Goal: Information Seeking & Learning: Learn about a topic

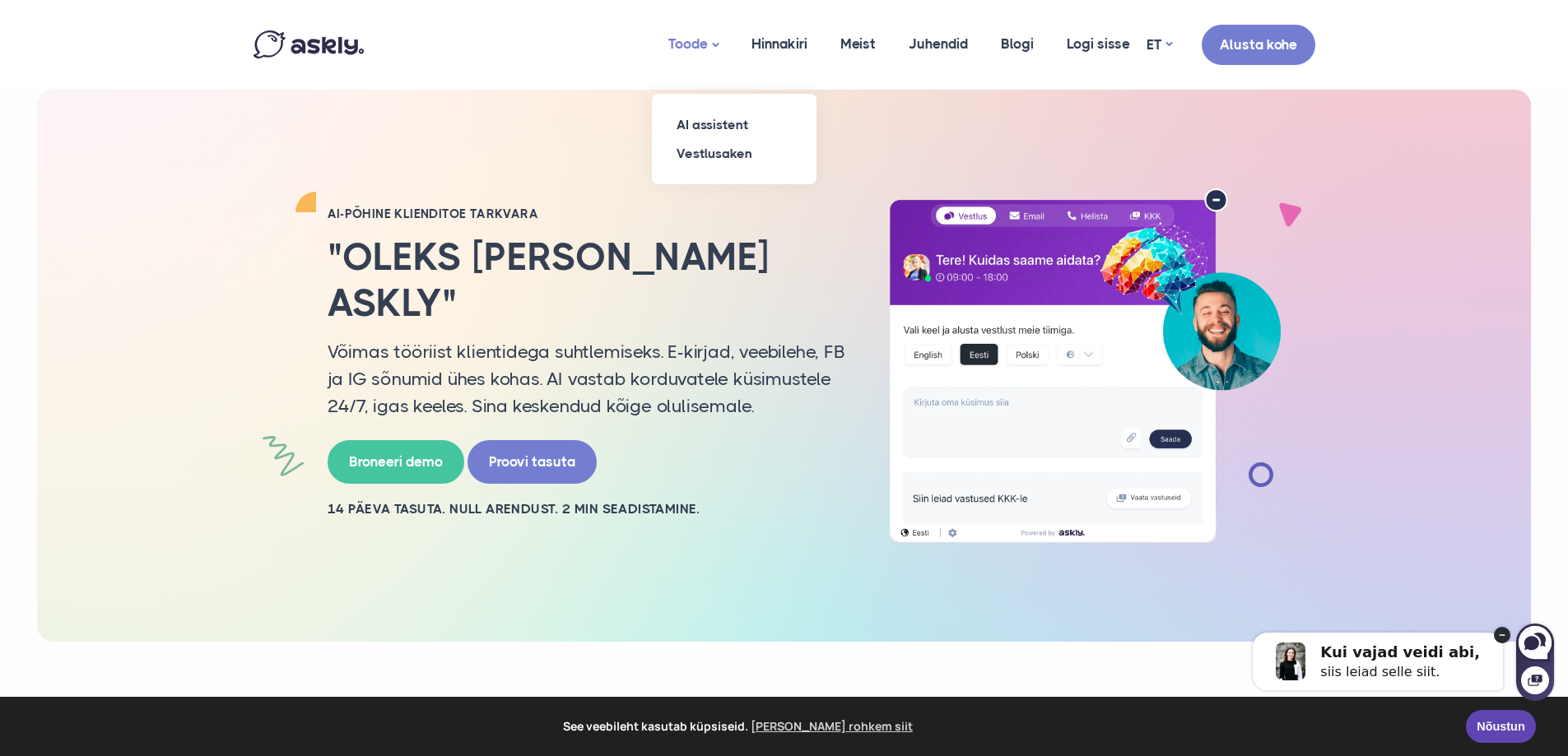
click at [714, 49] on link "Toode" at bounding box center [693, 45] width 83 height 81
click at [714, 119] on link "AI assistent" at bounding box center [734, 125] width 165 height 28
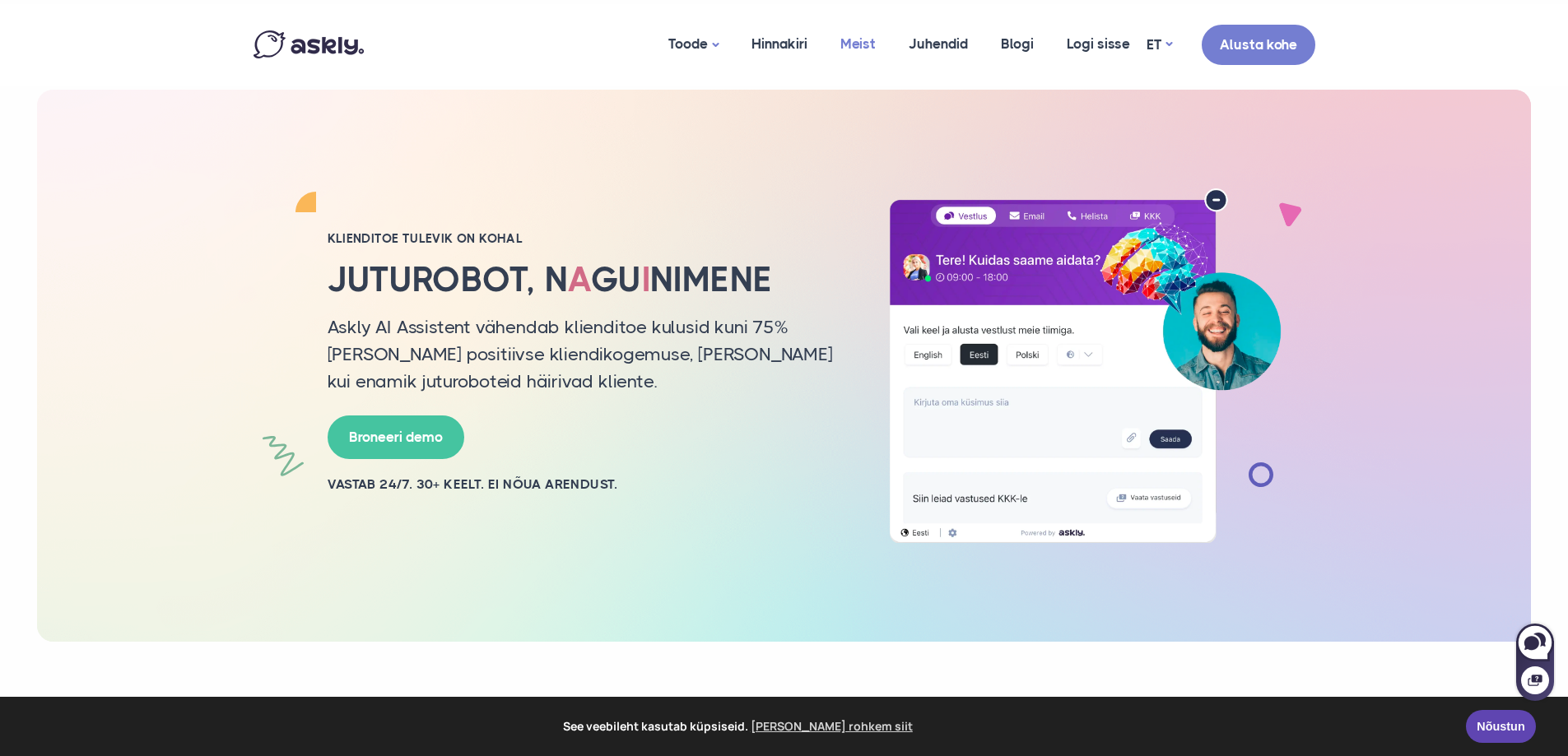
click at [853, 49] on link "Meist" at bounding box center [858, 45] width 69 height 80
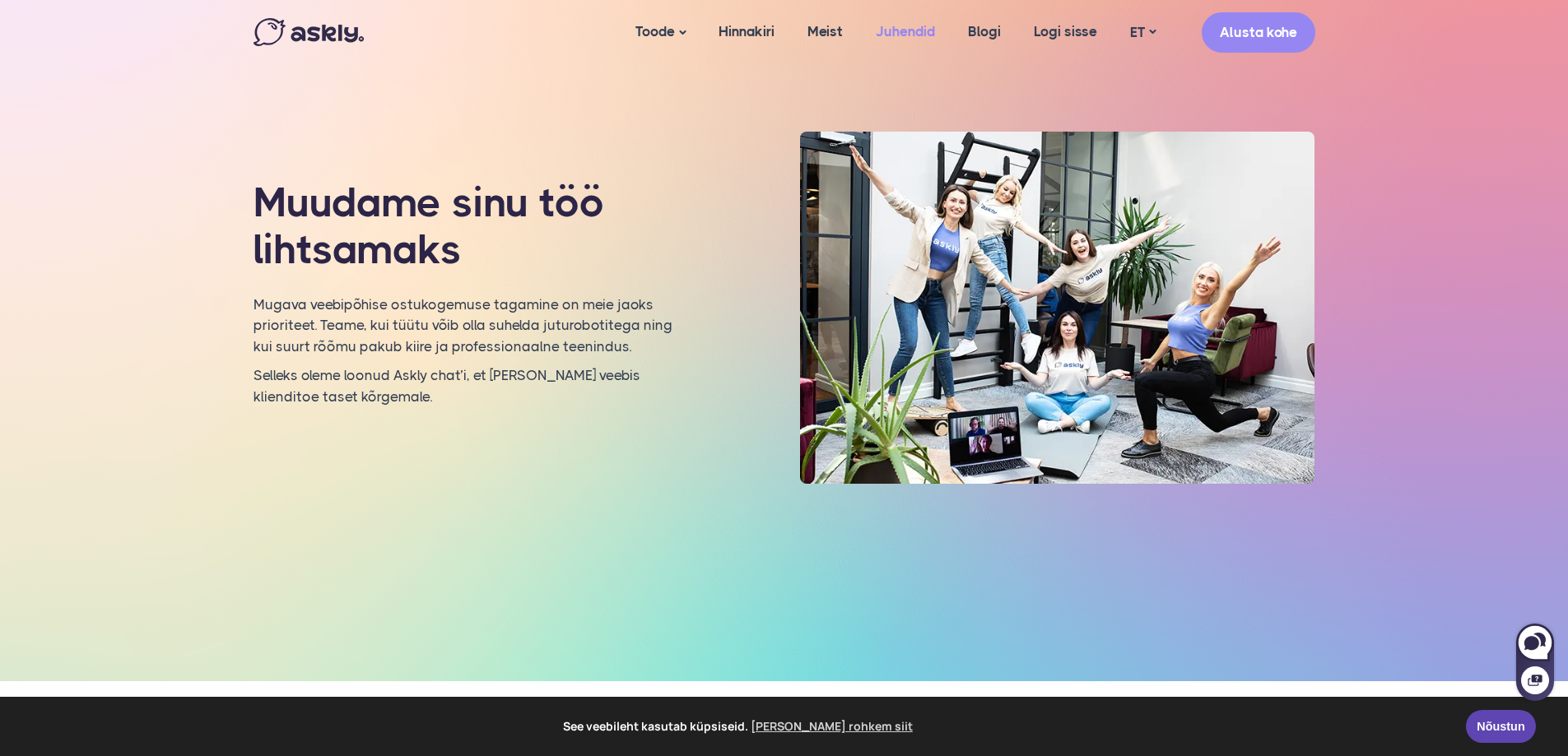
click at [927, 33] on link "Juhendid" at bounding box center [905, 31] width 92 height 63
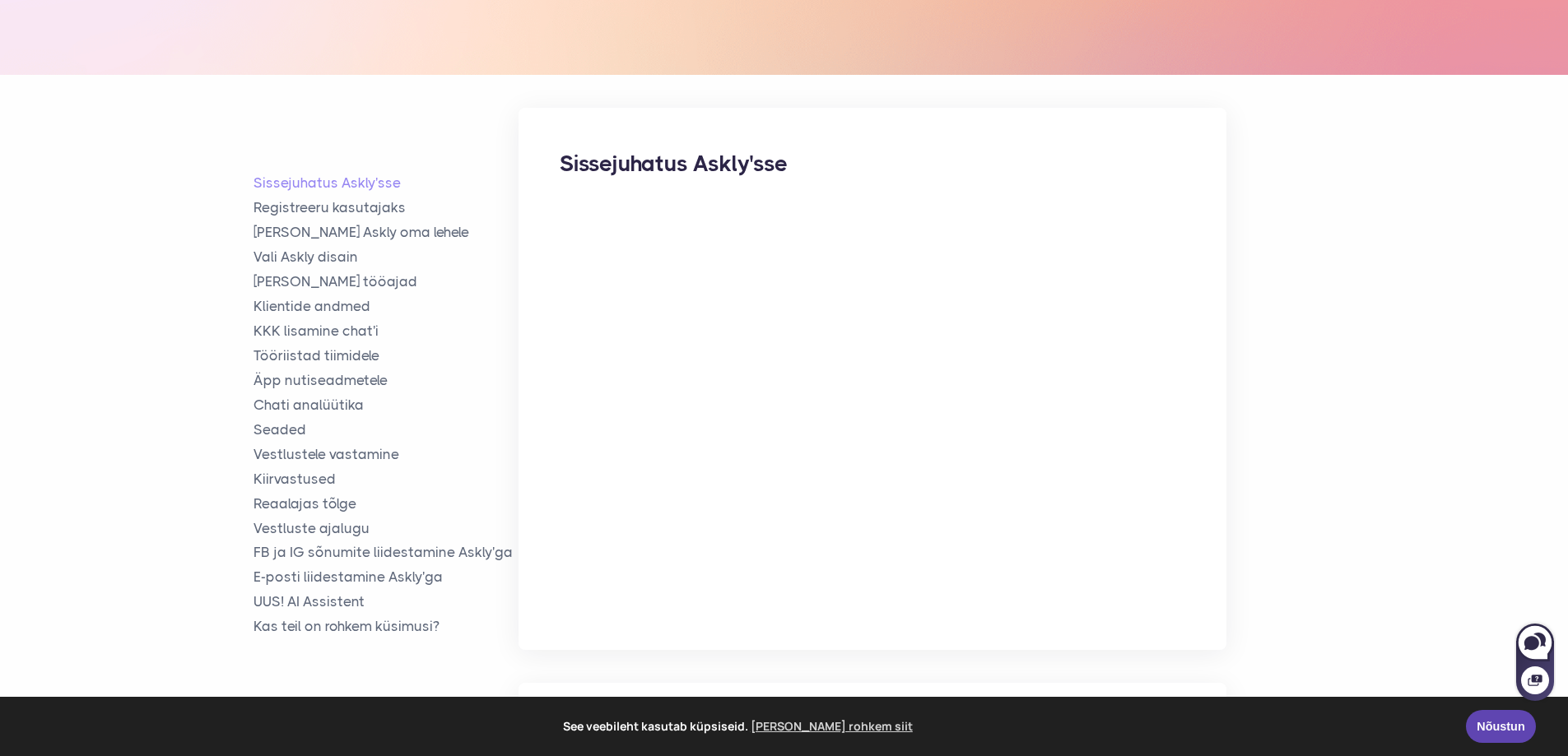
scroll to position [256, 0]
click at [382, 232] on link "Lisa Askly oma lehele" at bounding box center [387, 231] width 265 height 19
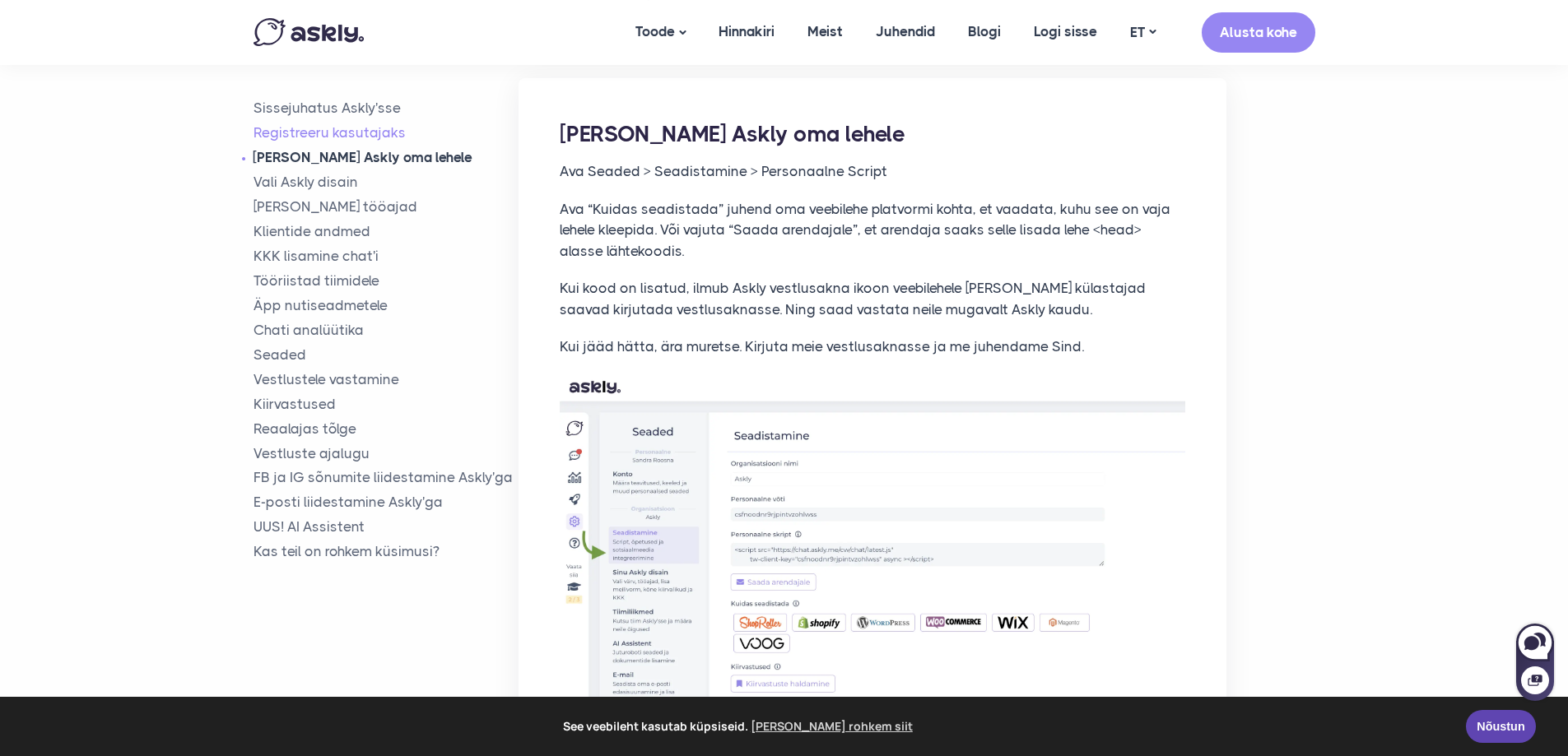
scroll to position [1164, 0]
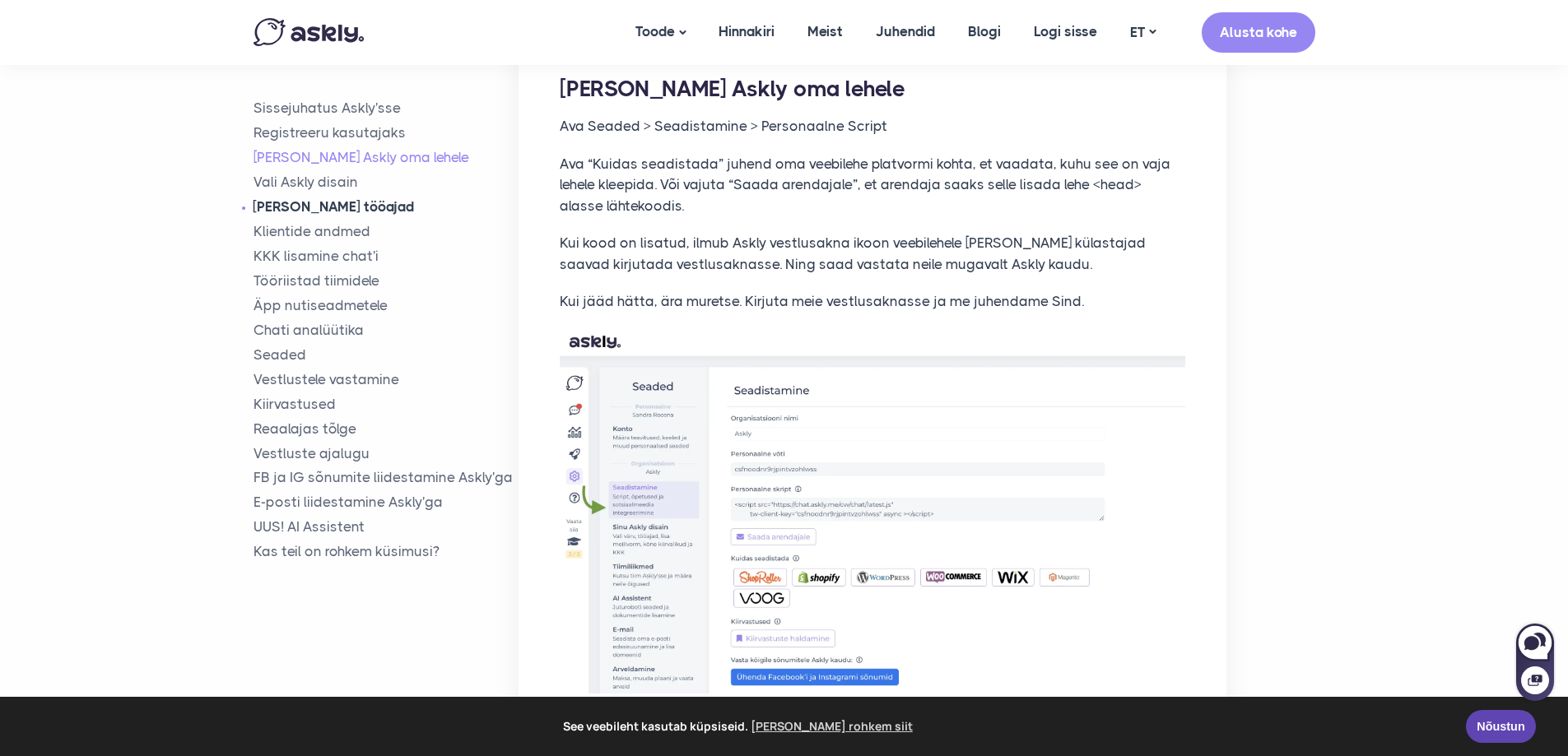
click at [315, 206] on link "Lisa tööajad" at bounding box center [387, 207] width 265 height 19
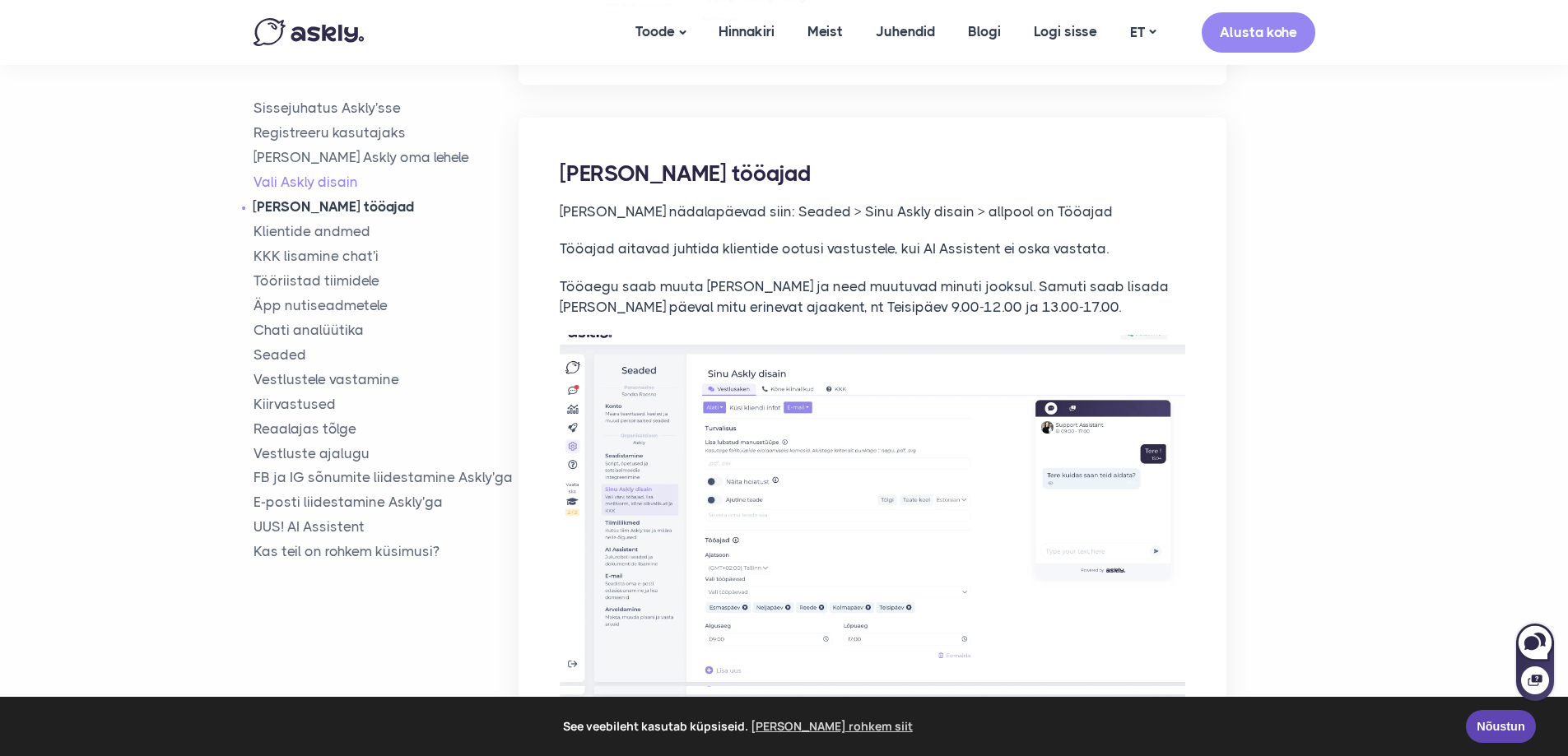
scroll to position [2668, 0]
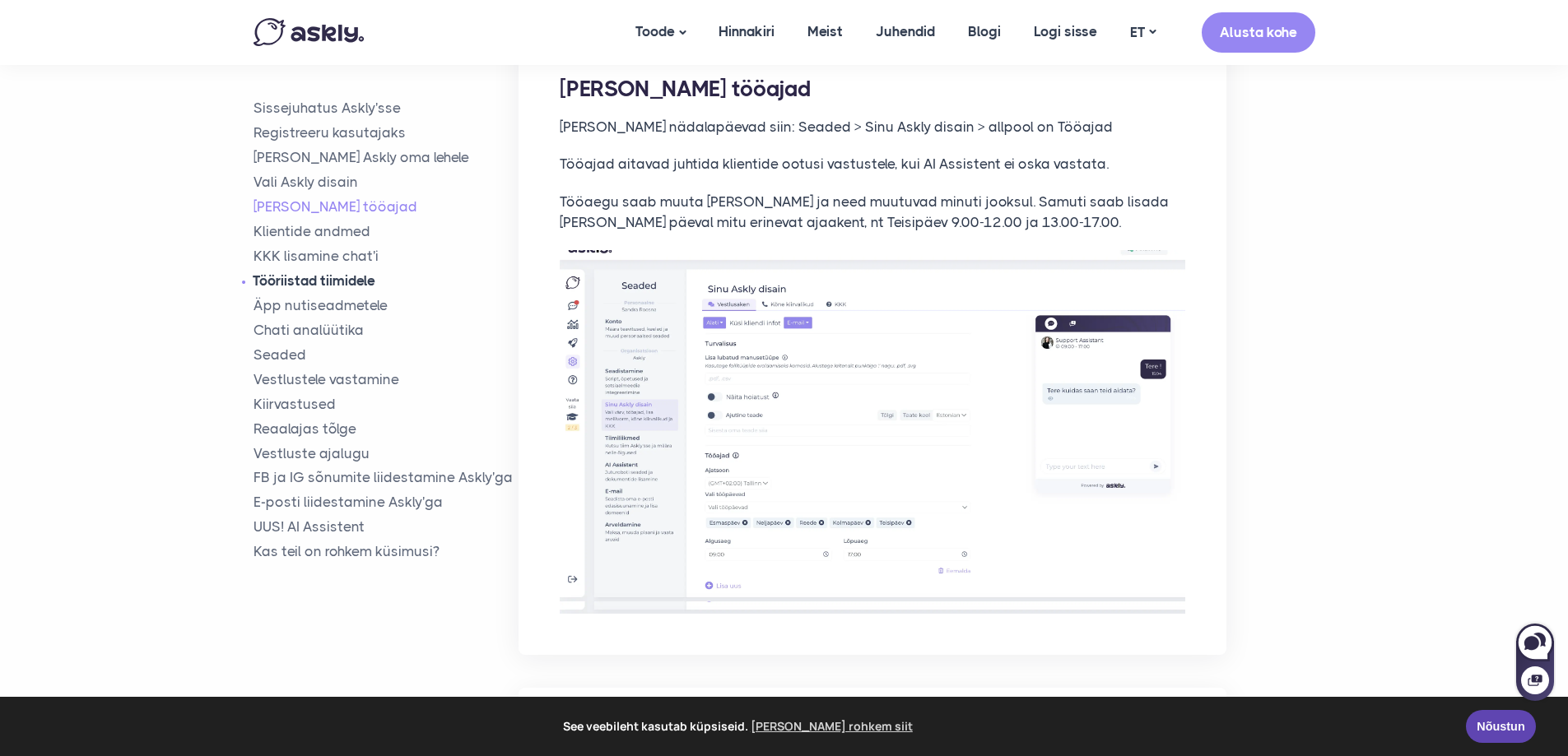
click at [337, 284] on link "Tööriistad tiimidele" at bounding box center [387, 280] width 265 height 19
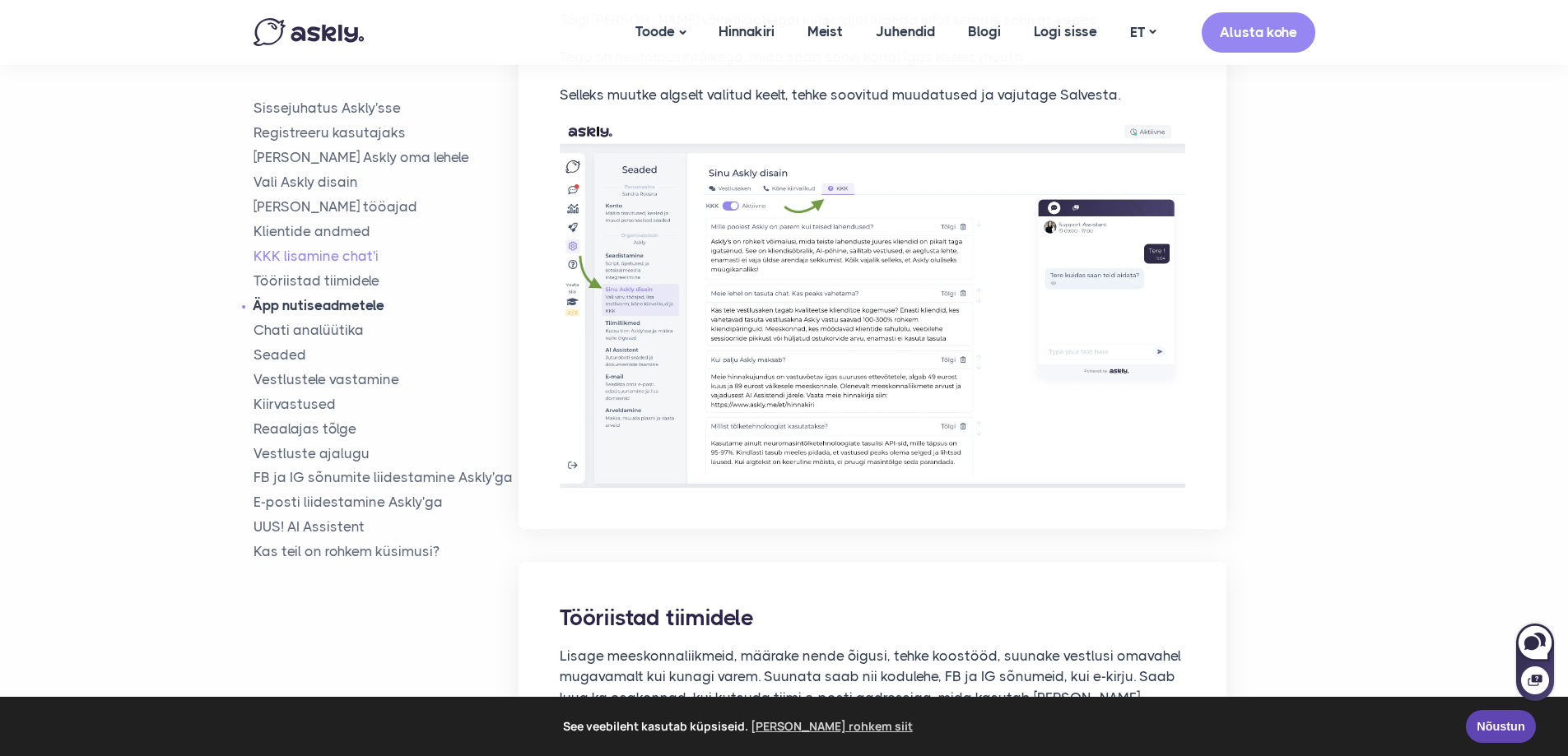
scroll to position [4859, 0]
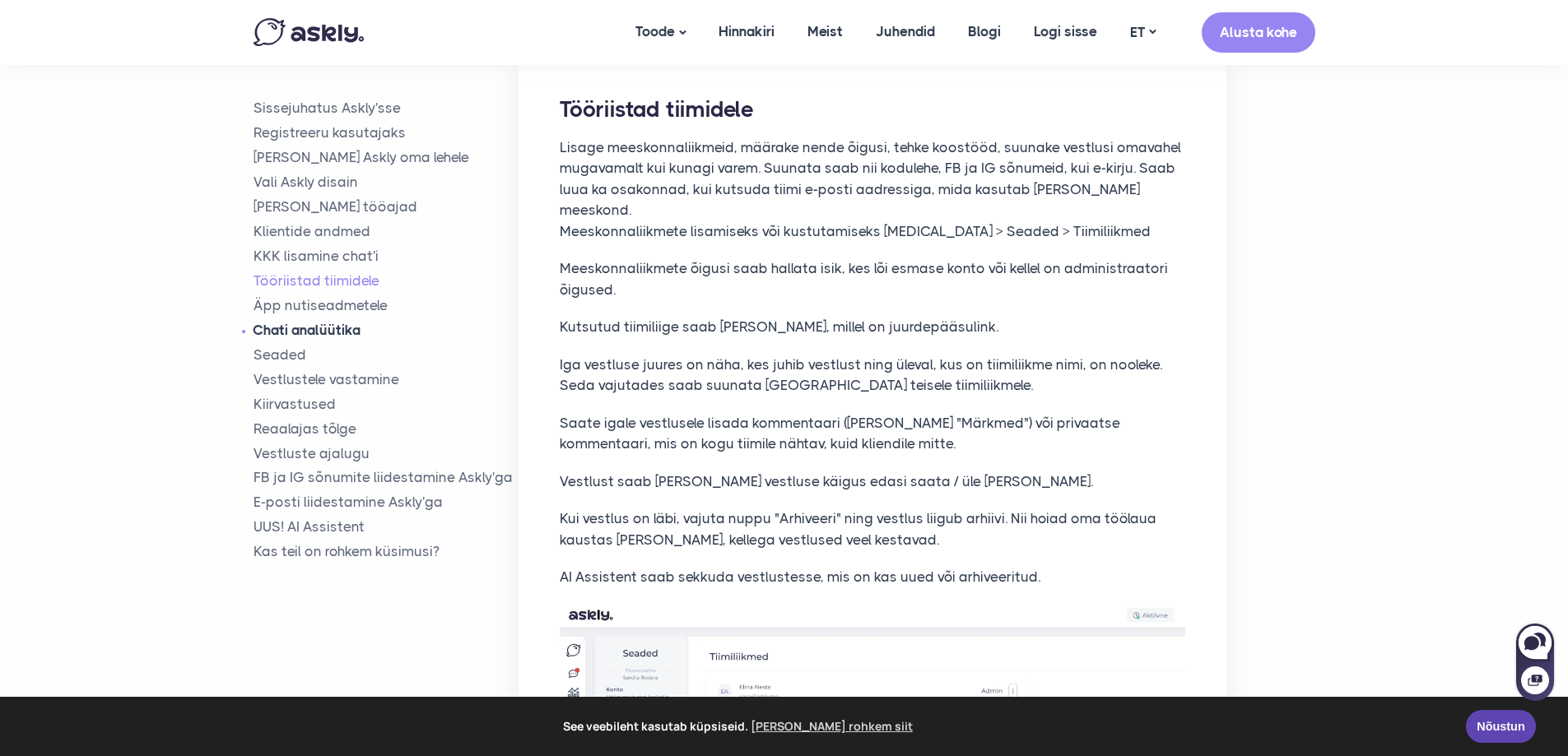
click at [335, 325] on link "Chati analüütika" at bounding box center [387, 329] width 265 height 19
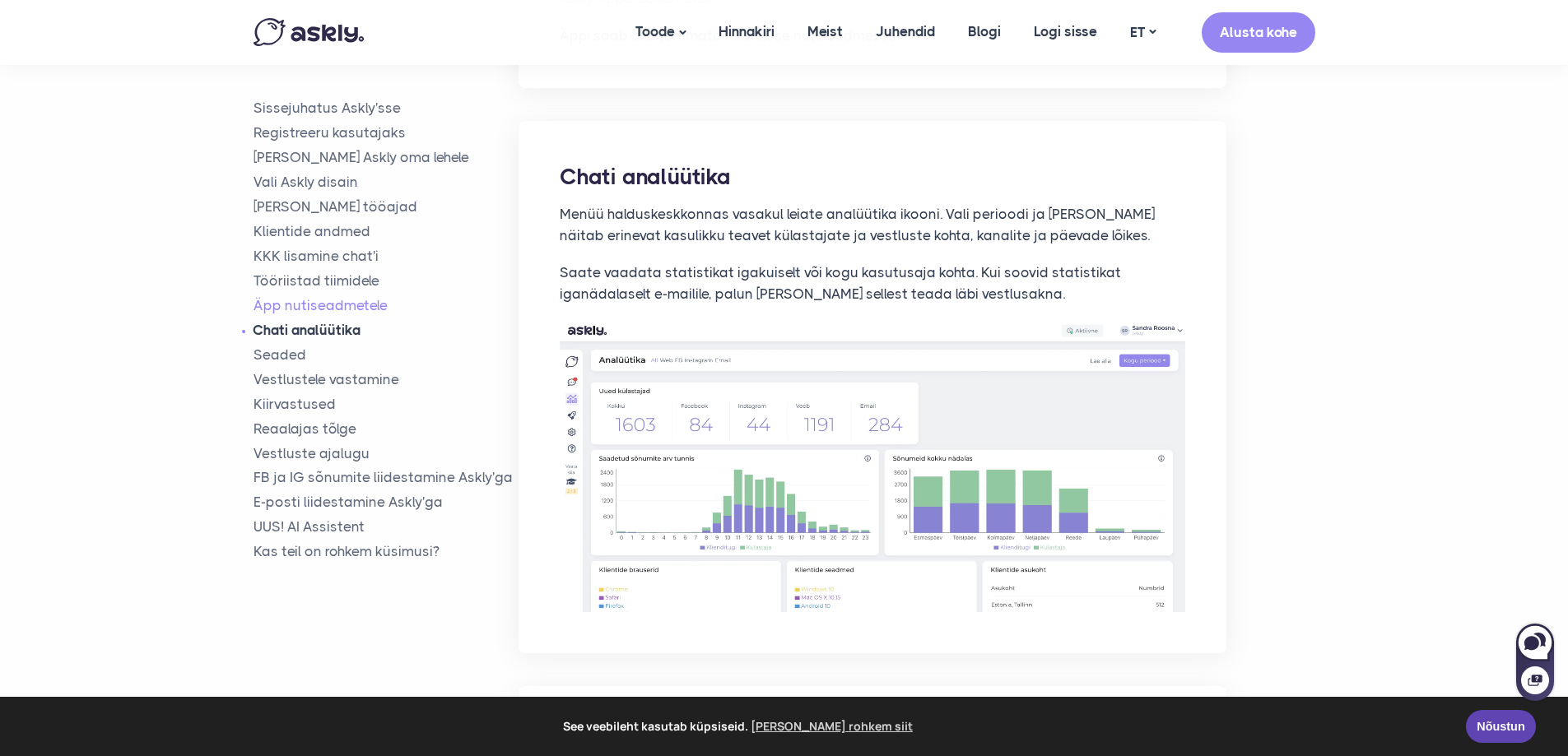
scroll to position [6478, 0]
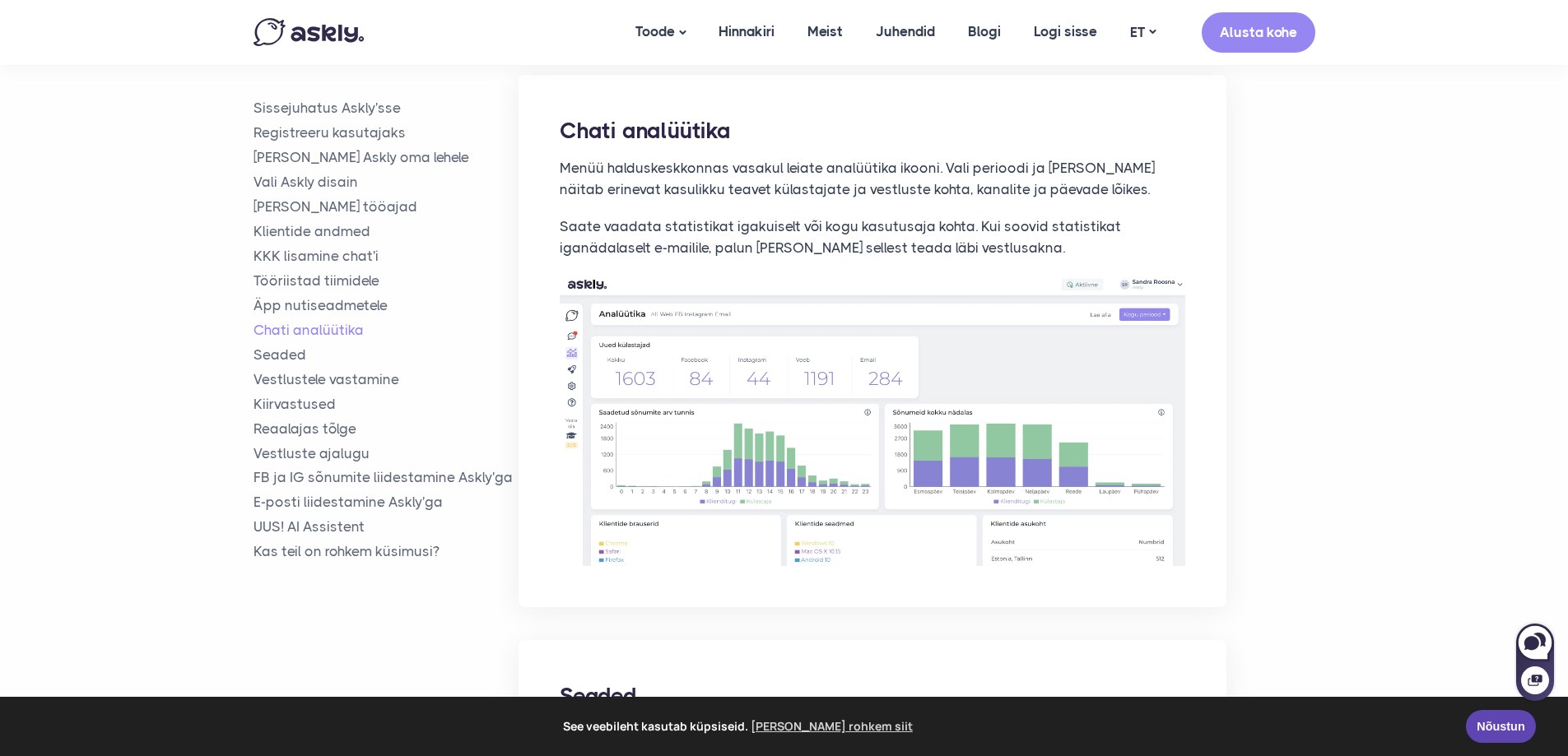
click at [669, 345] on img at bounding box center [872, 420] width 625 height 291
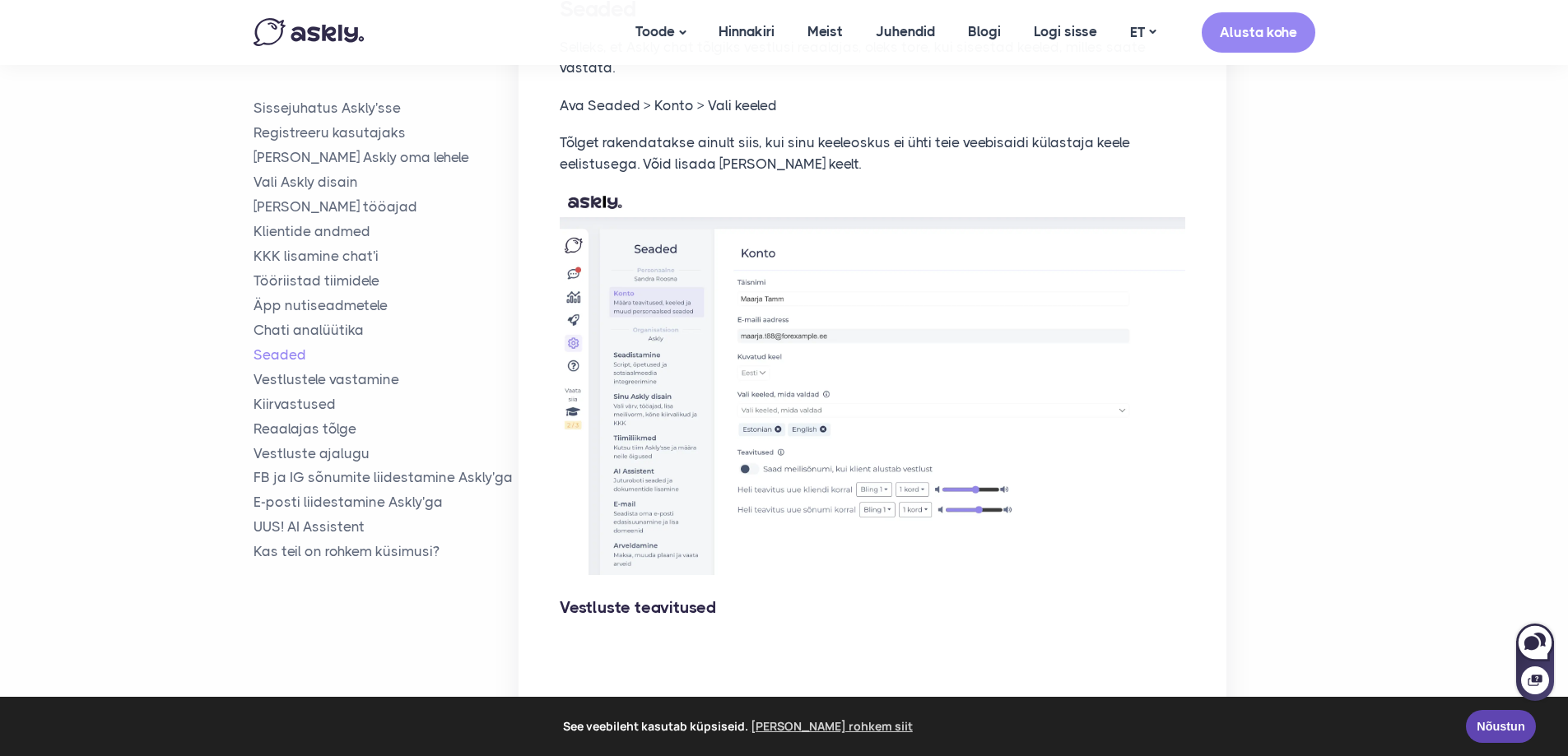
scroll to position [7109, 0]
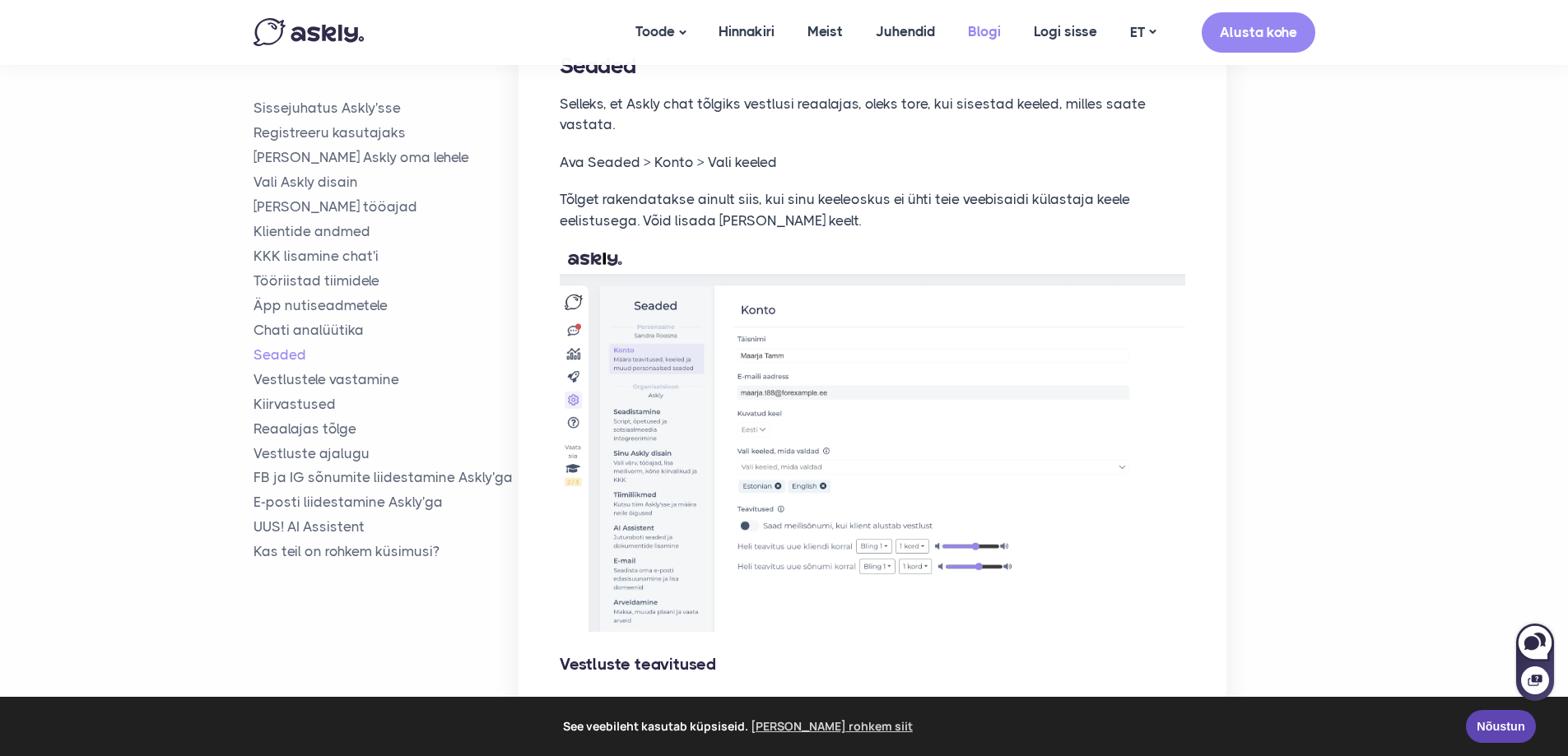
click at [983, 36] on link "Blogi" at bounding box center [984, 31] width 66 height 63
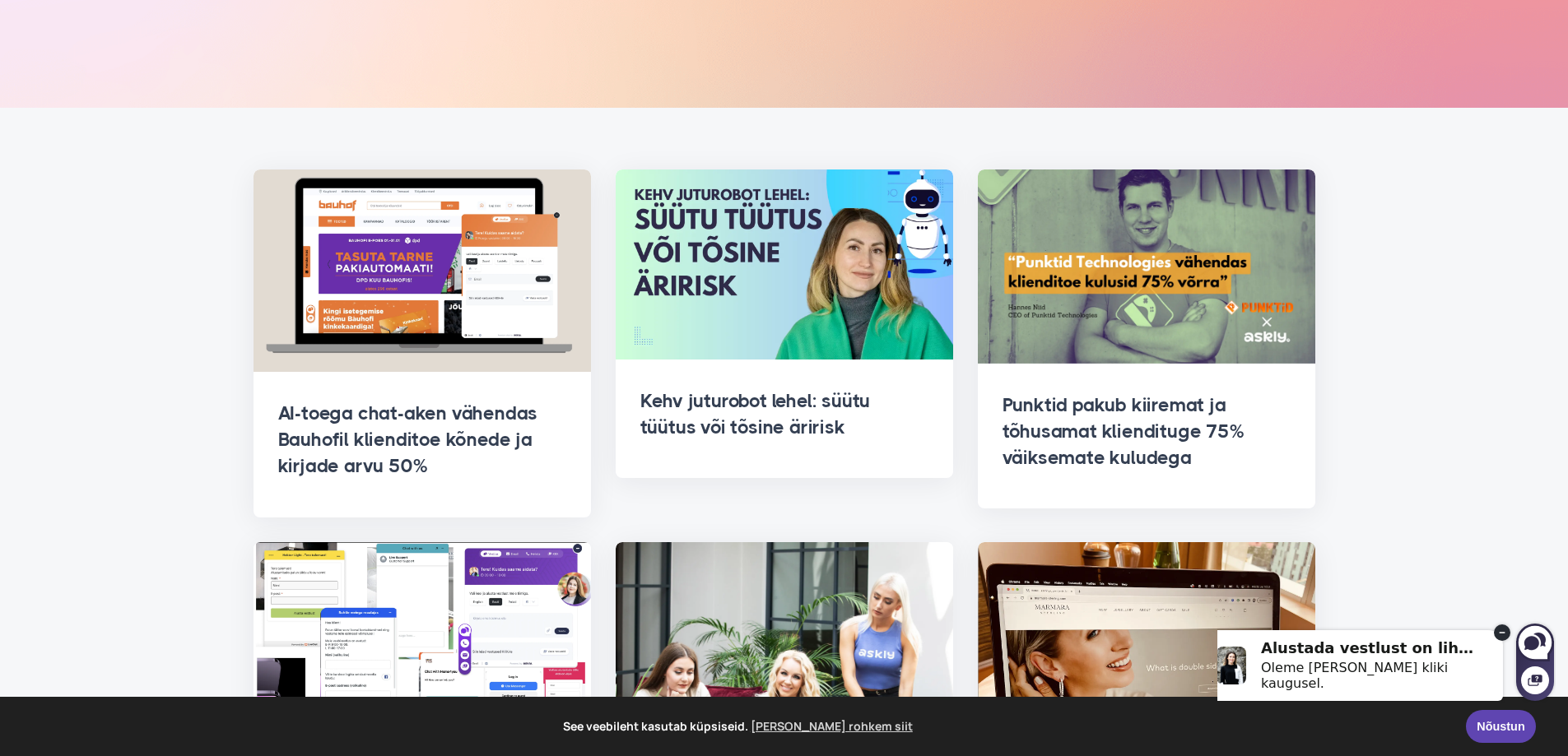
scroll to position [224, 0]
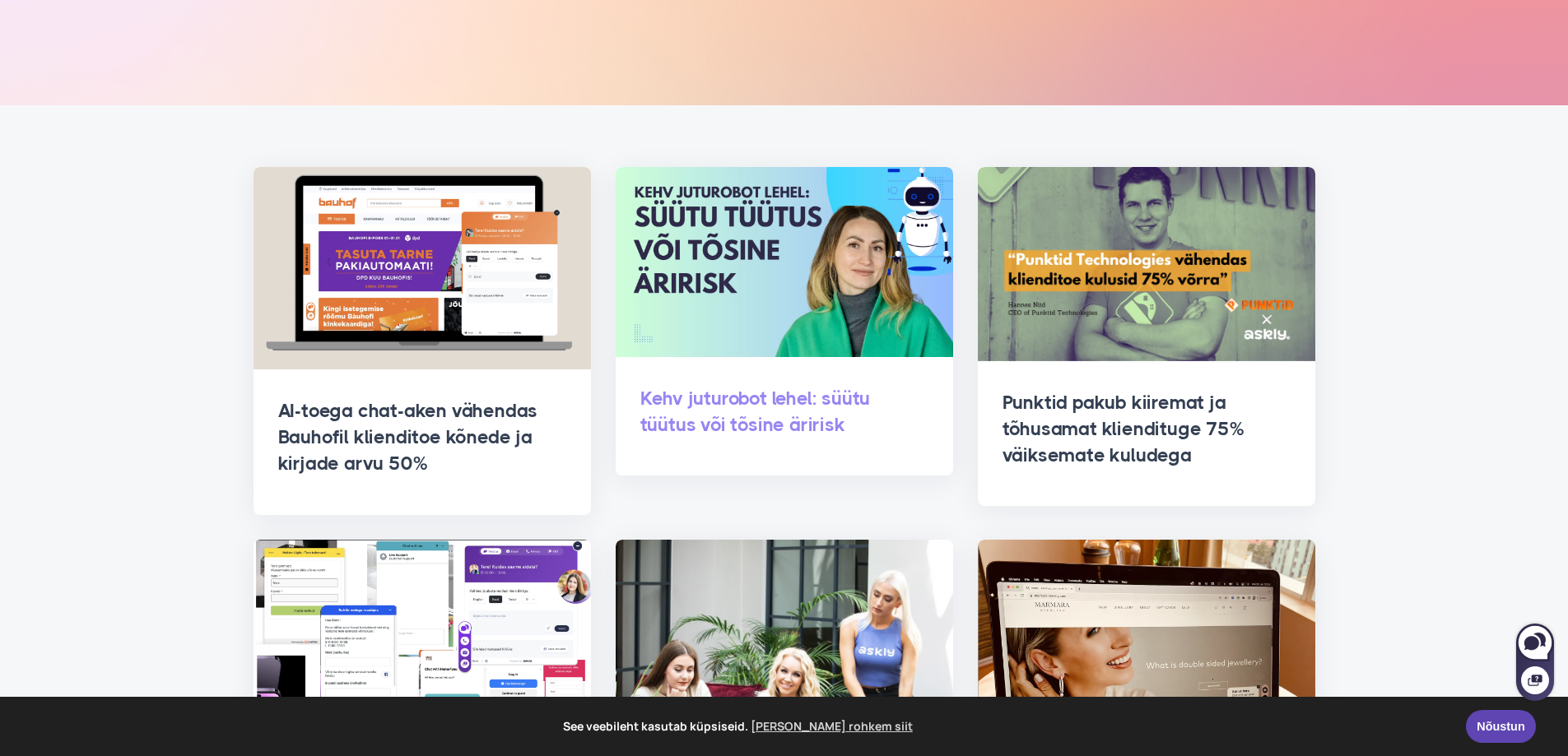
click at [857, 410] on link "Kehv juturobot lehel: süütu tüütus või tõsine äririsk" at bounding box center [755, 411] width 231 height 49
